Goal: Task Accomplishment & Management: Manage account settings

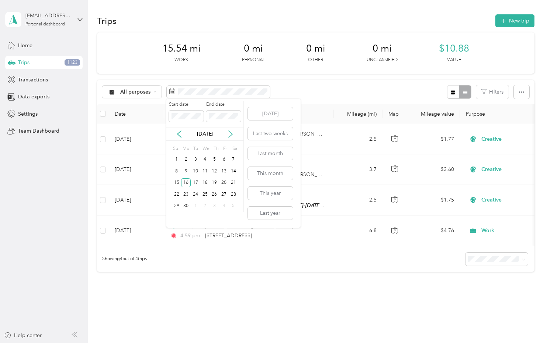
click at [232, 134] on icon at bounding box center [230, 134] width 7 height 7
click at [224, 161] on div "1" at bounding box center [224, 159] width 10 height 9
click at [225, 207] on div "29" at bounding box center [224, 206] width 10 height 9
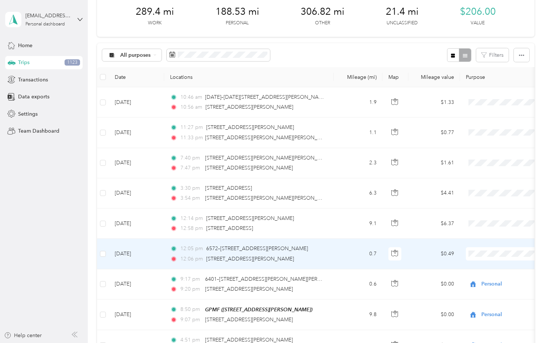
scroll to position [34, 0]
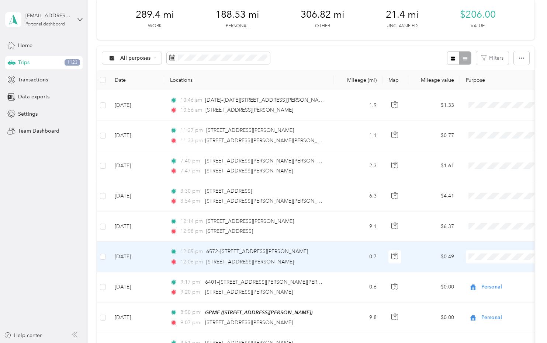
click at [487, 166] on span "Personal" at bounding box center [508, 166] width 68 height 8
click at [339, 258] on td "0.7" at bounding box center [358, 257] width 49 height 30
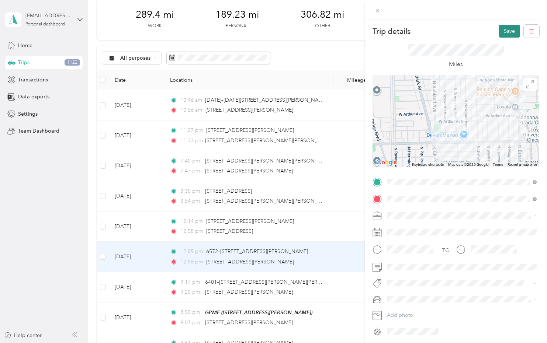
click at [507, 33] on button "Save" at bounding box center [508, 31] width 21 height 13
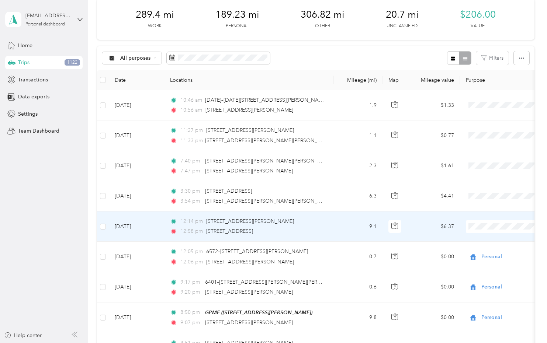
click at [481, 329] on span "Commute" at bounding box center [508, 331] width 68 height 8
click at [326, 223] on td "12:14 pm [STREET_ADDRESS][PERSON_NAME] 12:58 pm 100–[STREET_ADDRESS]" at bounding box center [249, 227] width 170 height 30
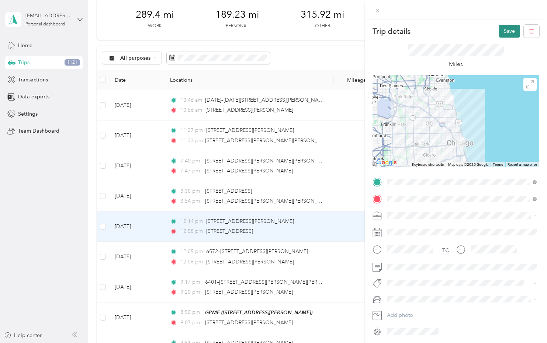
click at [509, 33] on button "Save" at bounding box center [508, 31] width 21 height 13
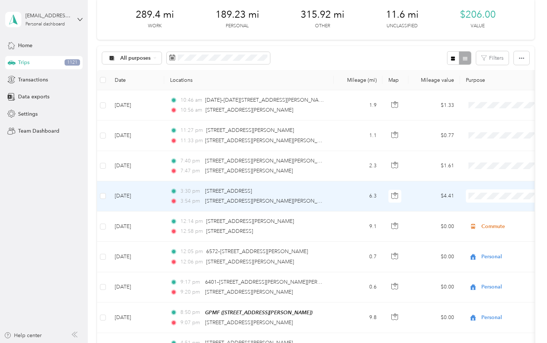
click at [478, 299] on span "Commute" at bounding box center [508, 300] width 68 height 8
click at [327, 198] on td "3:30 pm [STREET_ADDRESS] 3:54 pm [GEOGRAPHIC_DATA][PERSON_NAME][PERSON_NAME], […" at bounding box center [249, 196] width 170 height 30
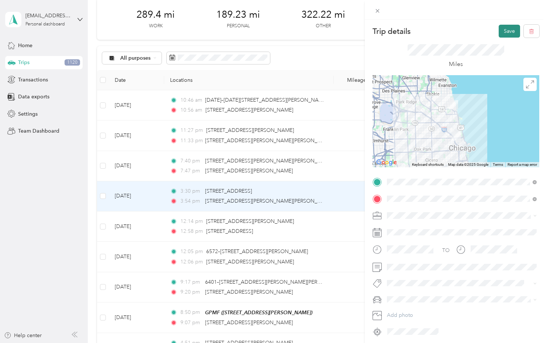
click at [507, 29] on button "Save" at bounding box center [508, 31] width 21 height 13
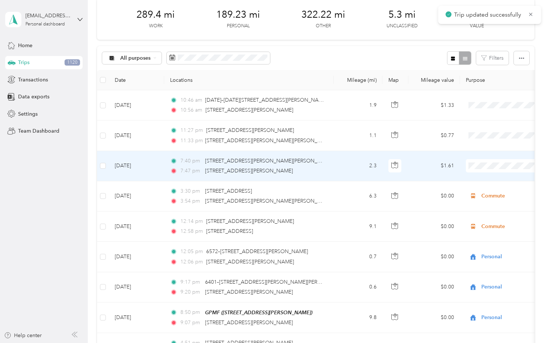
click at [479, 194] on span "Personal" at bounding box center [508, 193] width 68 height 8
click at [478, 270] on span "Commute" at bounding box center [508, 270] width 68 height 8
click at [362, 173] on td "2.3" at bounding box center [358, 166] width 49 height 30
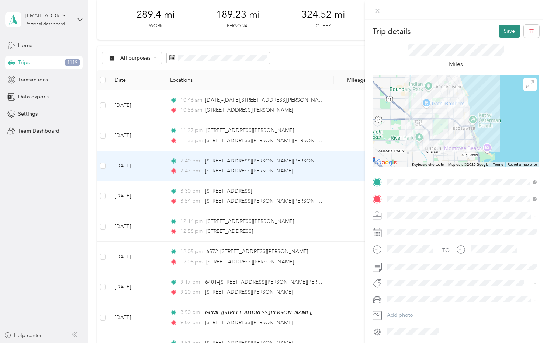
click at [507, 33] on button "Save" at bounding box center [508, 31] width 21 height 13
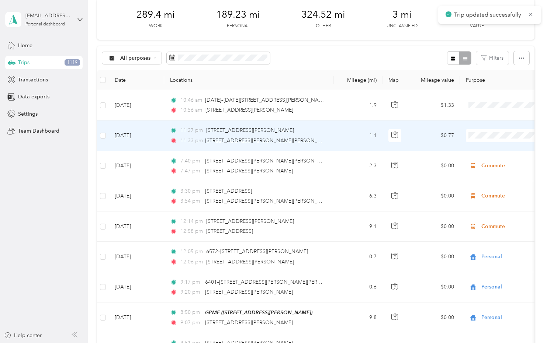
click at [493, 132] on span at bounding box center [511, 135] width 91 height 13
click at [488, 140] on span at bounding box center [511, 135] width 91 height 13
click at [471, 240] on span "Commute" at bounding box center [500, 240] width 81 height 8
click at [323, 137] on div "11:33 pm [STREET_ADDRESS][PERSON_NAME][PERSON_NAME]" at bounding box center [247, 141] width 155 height 8
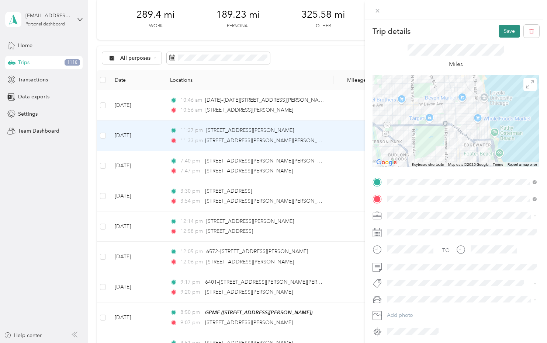
click at [508, 33] on button "Save" at bounding box center [508, 31] width 21 height 13
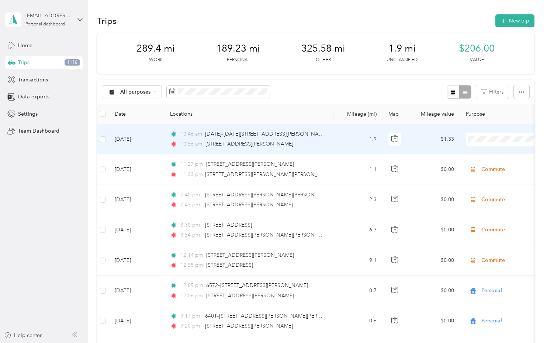
click at [477, 168] on span "Personal" at bounding box center [508, 166] width 68 height 8
click at [351, 140] on td "1.9" at bounding box center [358, 139] width 49 height 30
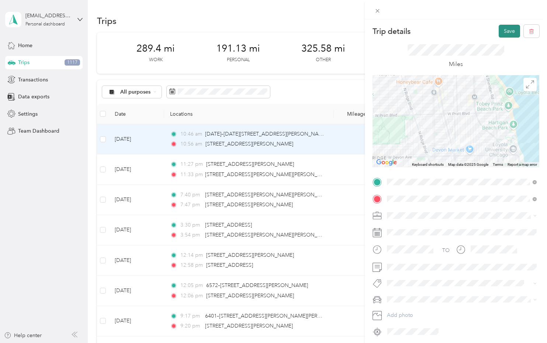
click at [508, 31] on button "Save" at bounding box center [508, 31] width 21 height 13
